Goal: Obtain resource: Download file/media

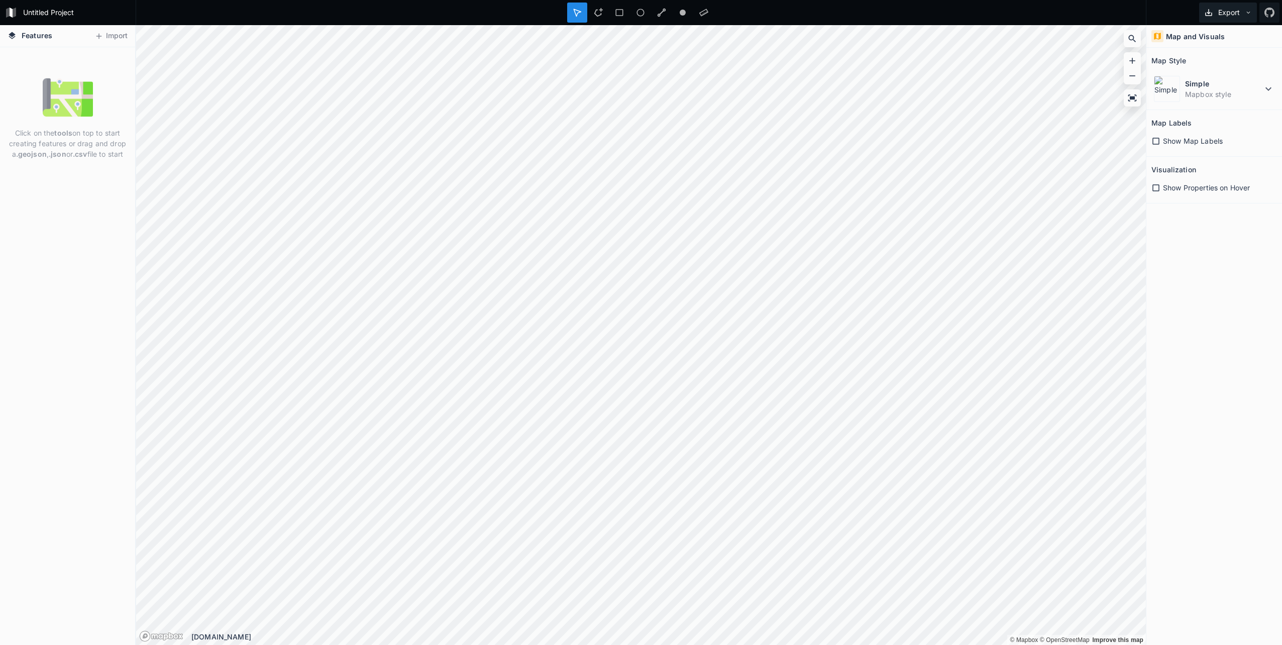
click at [1253, 13] on button "Export" at bounding box center [1229, 13] width 58 height 20
click at [1244, 234] on div "Map and Visuals Map Style Simple Mapbox style Map Labels Show Map Labels Visual…" at bounding box center [1215, 335] width 136 height 620
click at [102, 36] on icon at bounding box center [98, 36] width 9 height 9
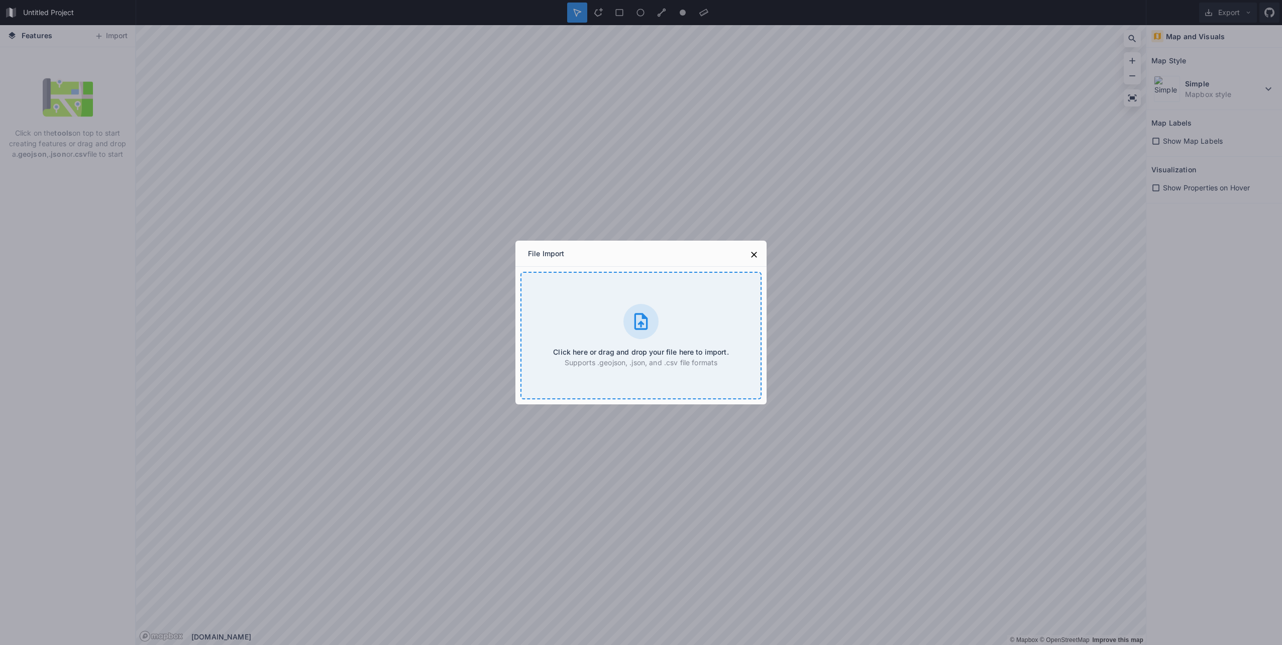
click at [665, 316] on div "Click here or drag and drop your file here to import. Supports .geojson, .json,…" at bounding box center [641, 336] width 241 height 128
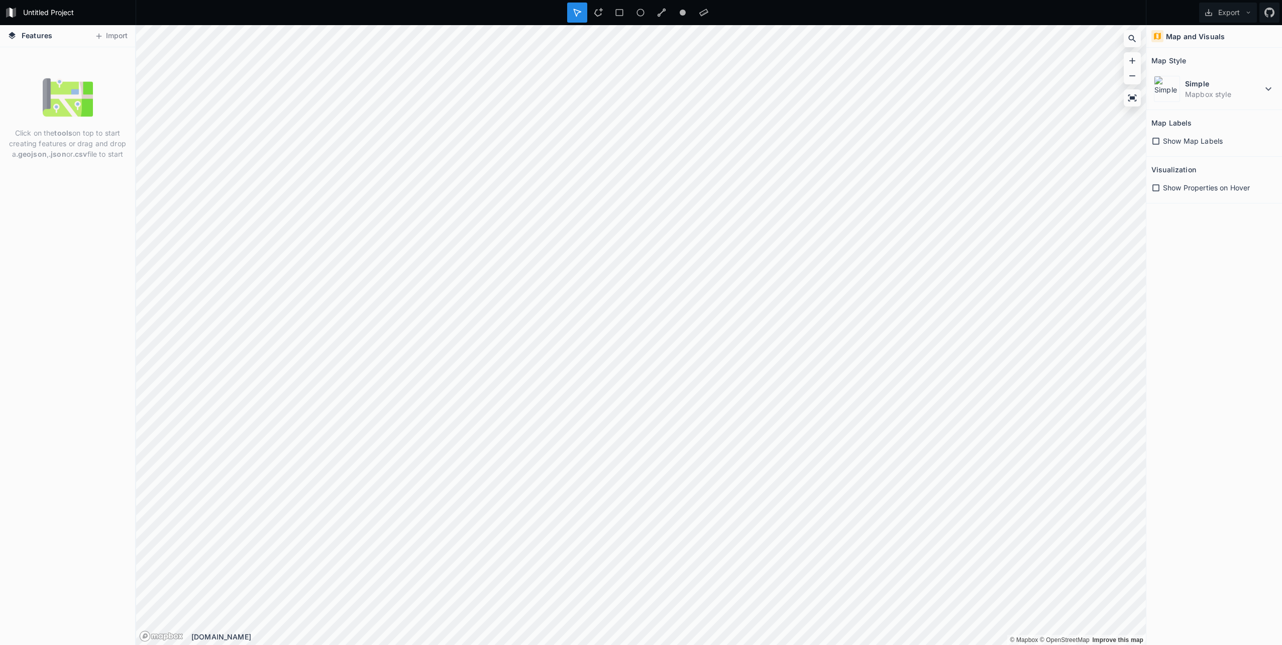
click at [35, 8] on form "Untitled Project" at bounding box center [77, 12] width 114 height 15
click at [113, 41] on button "Import" at bounding box center [110, 36] width 43 height 16
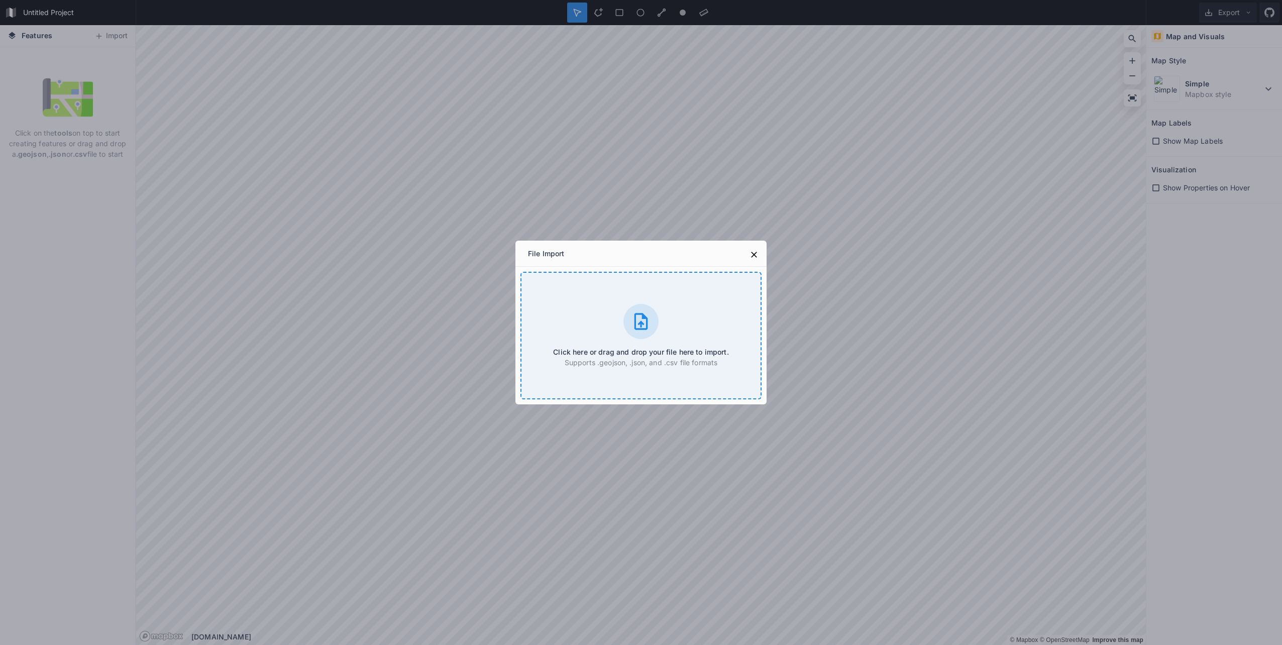
click at [641, 324] on icon at bounding box center [642, 321] width 14 height 17
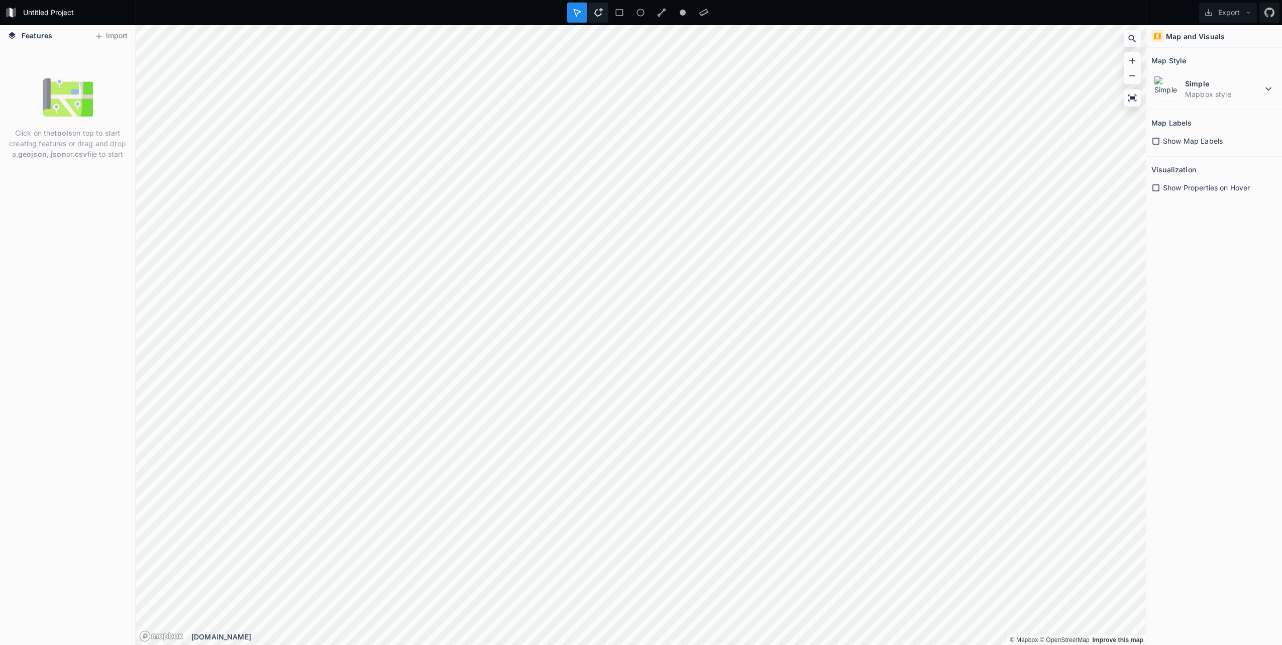
click at [605, 9] on div at bounding box center [598, 13] width 20 height 20
click at [618, 11] on icon at bounding box center [619, 12] width 9 height 9
click at [643, 10] on icon at bounding box center [641, 13] width 8 height 8
click at [663, 11] on icon at bounding box center [662, 13] width 9 height 9
click at [1160, 142] on icon at bounding box center [1156, 141] width 9 height 9
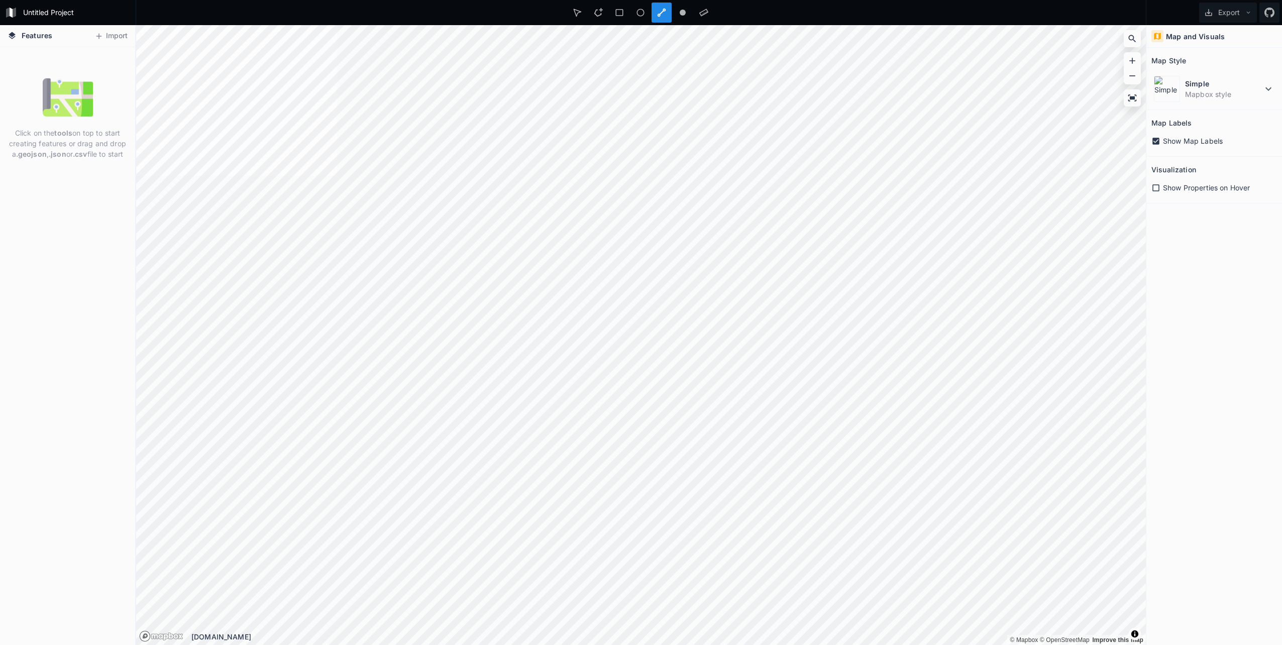
click at [1154, 186] on icon at bounding box center [1156, 187] width 9 height 9
